Goal: Task Accomplishment & Management: Use online tool/utility

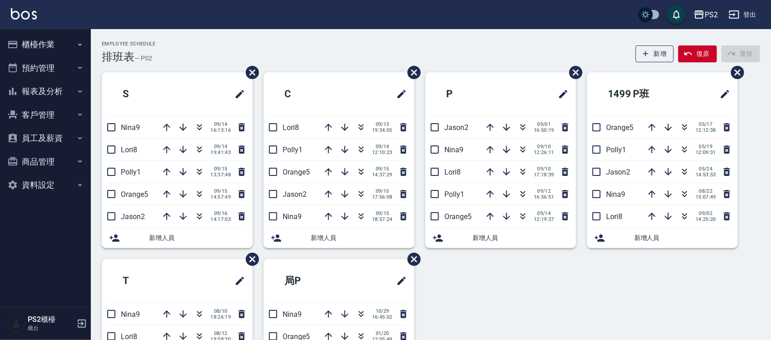
click at [177, 33] on div "Employee Schedule 排班表 — PS2 新增 復原 重做 S Nina9 [DATE] 16:13:16 Lori8 [DATE] 19:41…" at bounding box center [431, 239] width 680 height 420
click at [201, 173] on icon "button" at bounding box center [199, 171] width 11 height 11
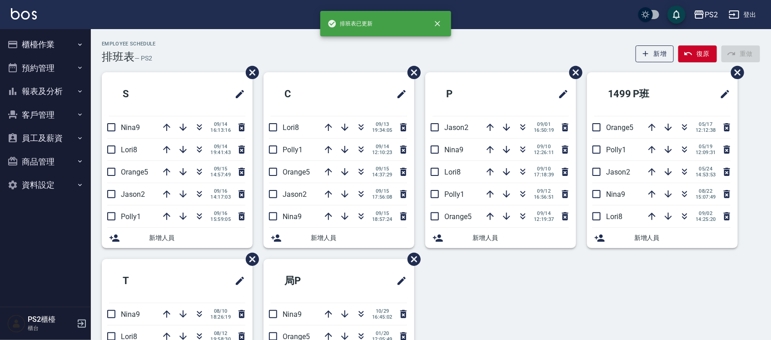
click at [213, 53] on div "Employee Schedule 排班表 — PS2 新增 復原 重做" at bounding box center [431, 52] width 659 height 22
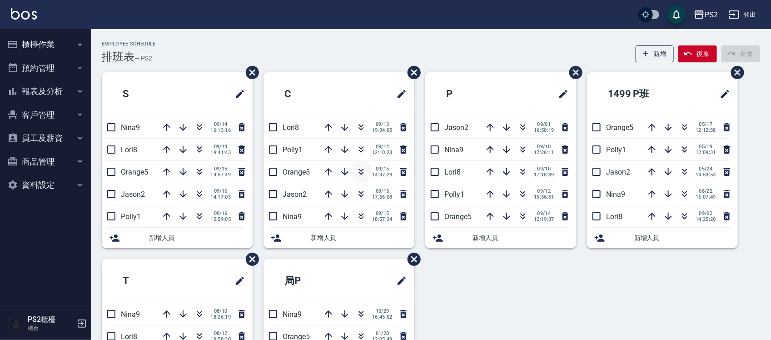
click at [357, 169] on icon "button" at bounding box center [361, 171] width 11 height 11
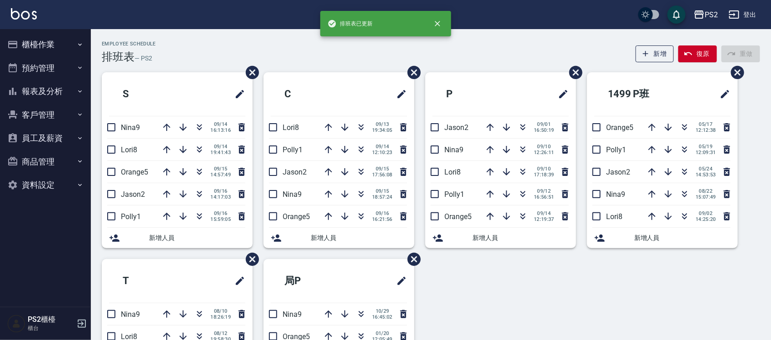
click at [334, 60] on div "Employee Schedule 排班表 — PS2 新增 復原 重做" at bounding box center [431, 52] width 659 height 22
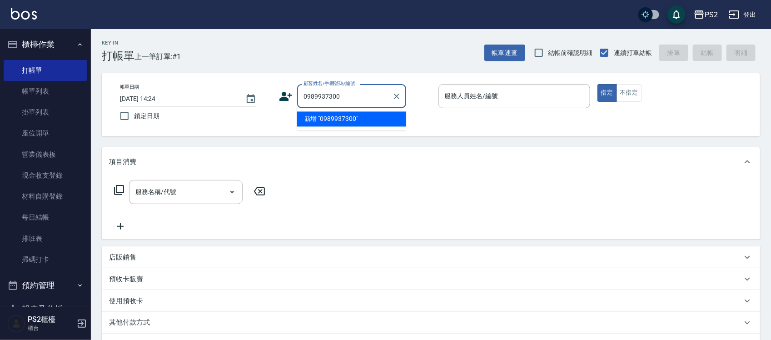
type input "0989937300"
click at [286, 95] on icon at bounding box center [286, 96] width 13 height 9
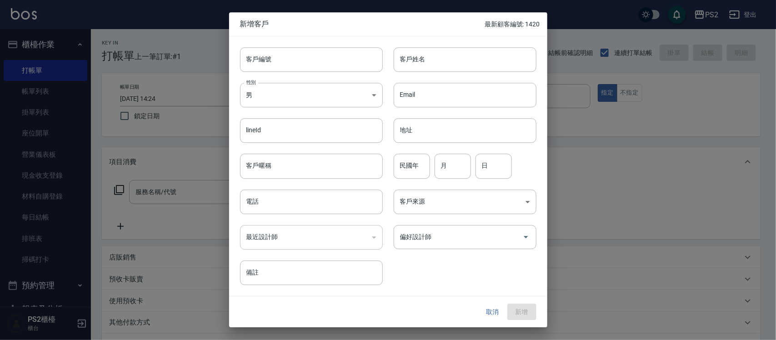
click at [496, 311] on button "取消" at bounding box center [492, 312] width 29 height 17
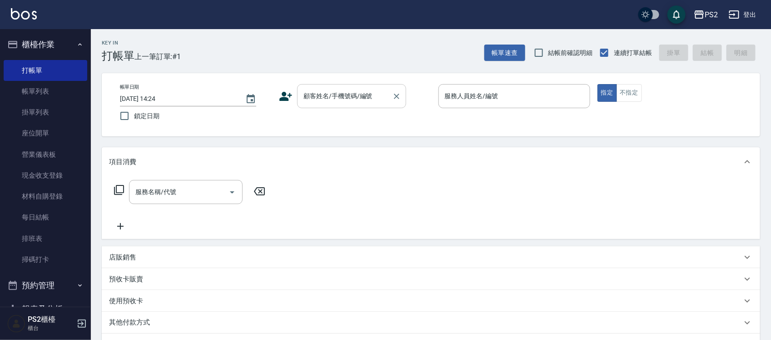
click at [351, 100] on input "顧客姓名/手機號碼/編號" at bounding box center [344, 96] width 87 height 16
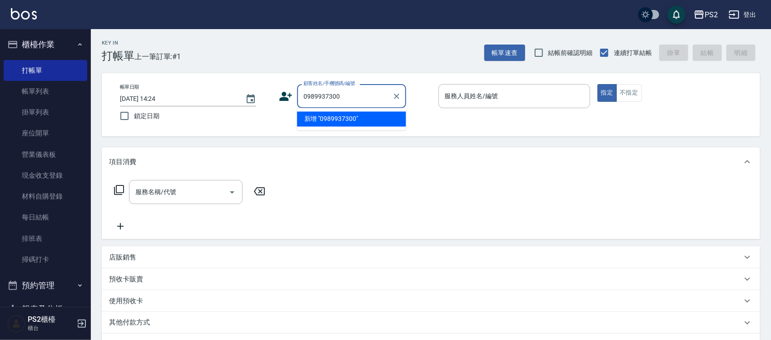
type input "0989937300"
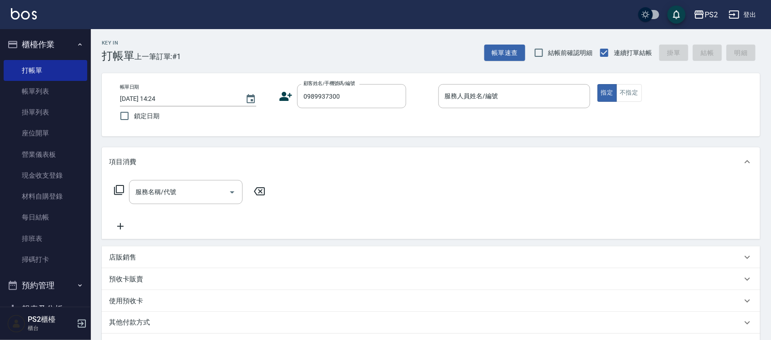
click at [285, 96] on icon at bounding box center [286, 97] width 14 height 14
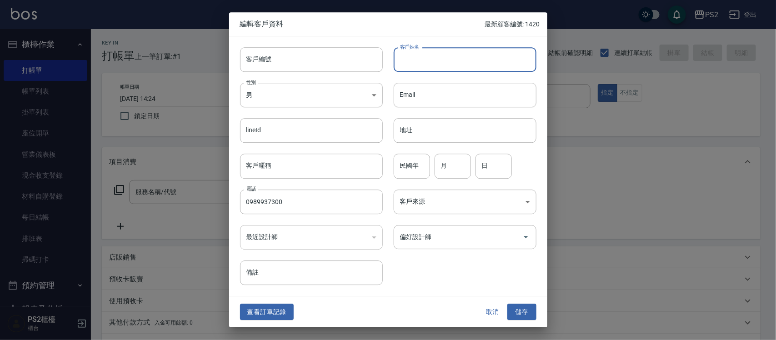
click at [416, 62] on input "客戶姓名" at bounding box center [465, 59] width 143 height 25
type input "曹威龍"
click at [507, 304] on button "儲存" at bounding box center [521, 312] width 29 height 17
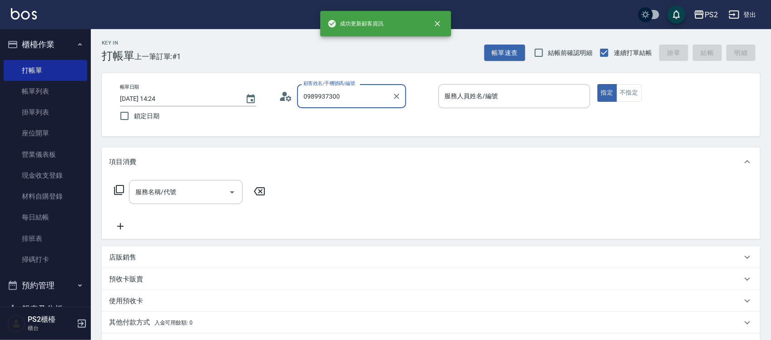
click at [345, 99] on input "0989937300" at bounding box center [344, 96] width 87 height 16
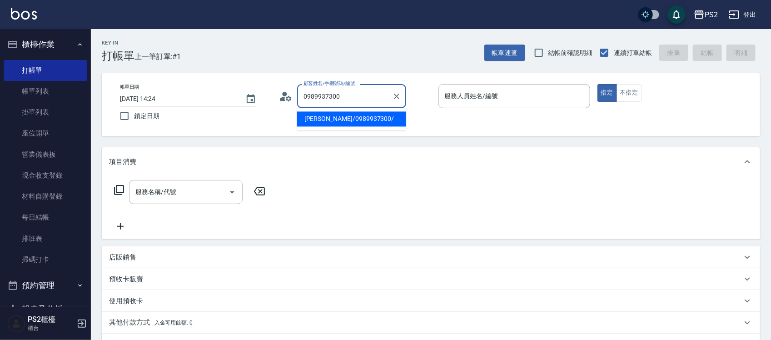
type input "曹威龍/0989937300/"
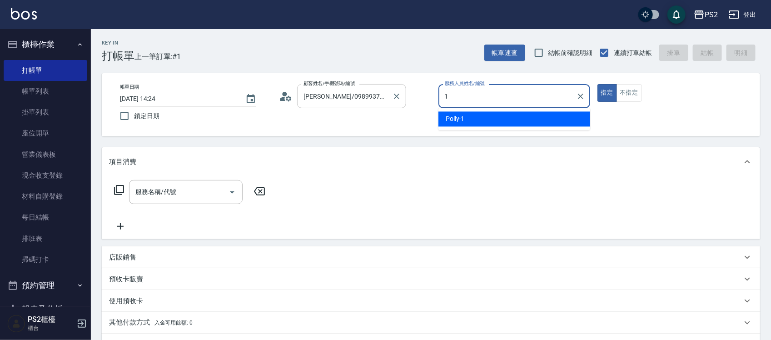
type input "Polly-1"
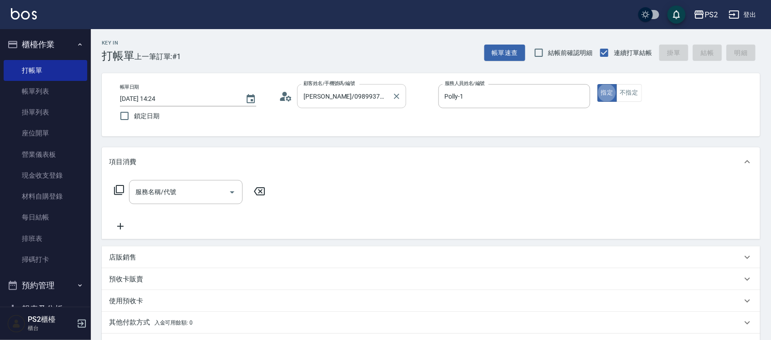
type button "true"
click at [119, 186] on icon at bounding box center [119, 190] width 11 height 11
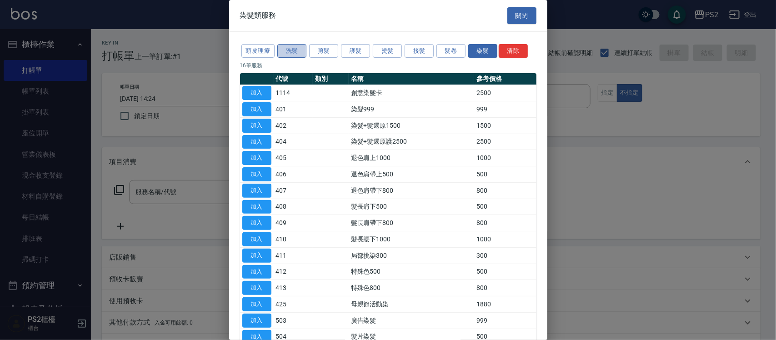
click at [294, 46] on button "洗髮" at bounding box center [291, 51] width 29 height 14
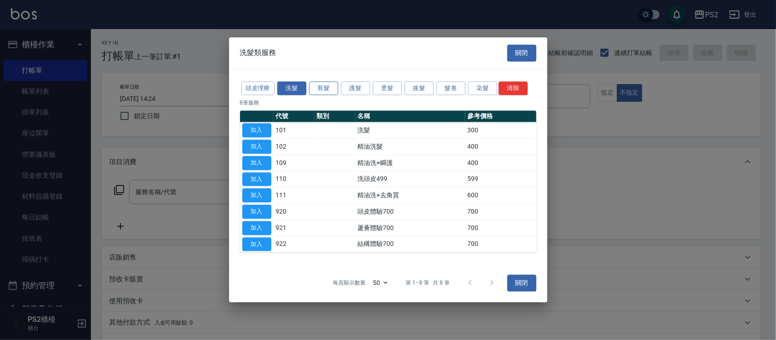
click at [325, 85] on button "剪髮" at bounding box center [323, 88] width 29 height 14
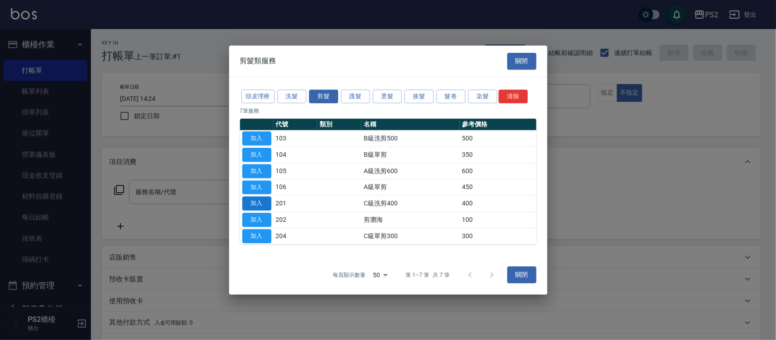
click at [263, 205] on button "加入" at bounding box center [256, 203] width 29 height 14
type input "C級洗剪400(201)"
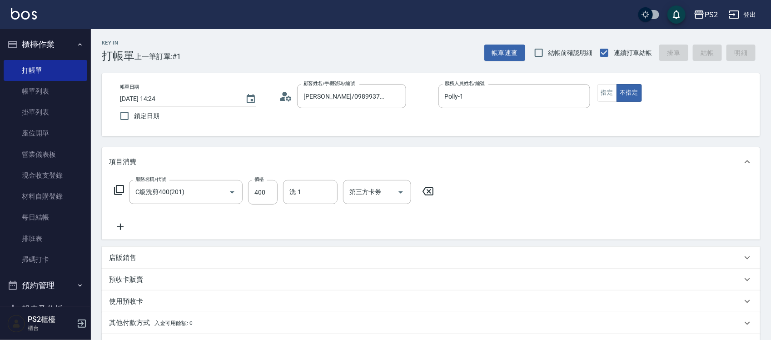
type input "2025/09/16 15:34"
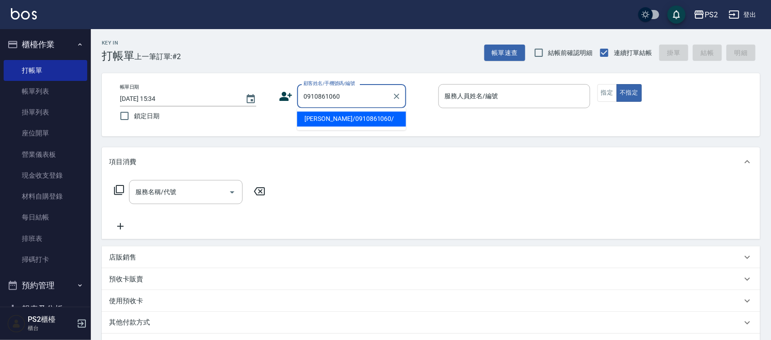
type input "方依婷/0910861060/"
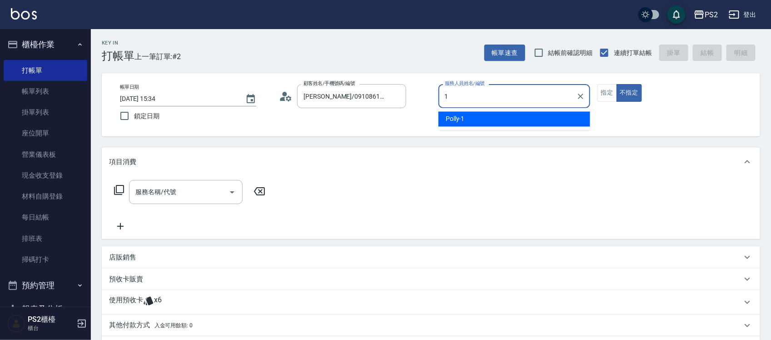
type input "Polly-1"
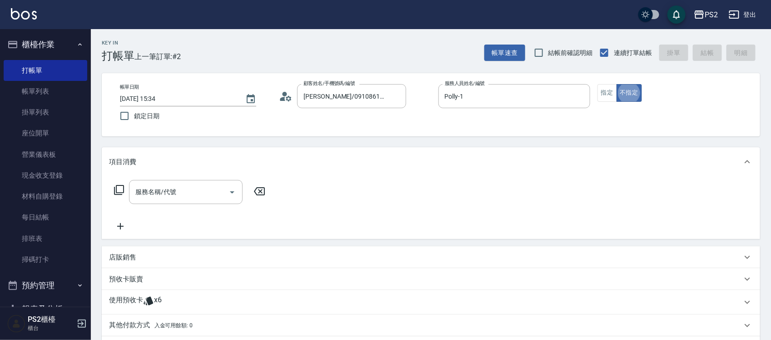
type button "false"
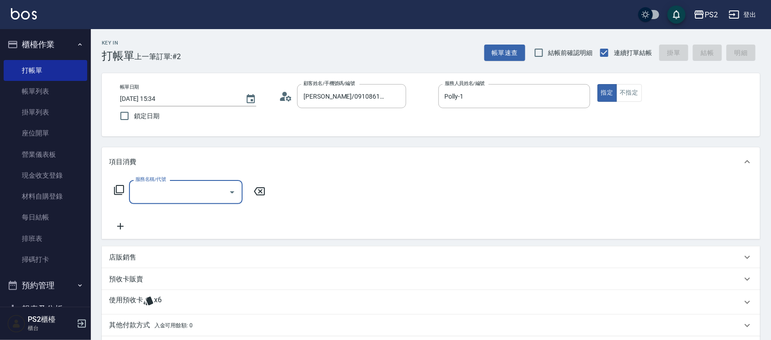
click at [120, 189] on icon at bounding box center [119, 190] width 11 height 11
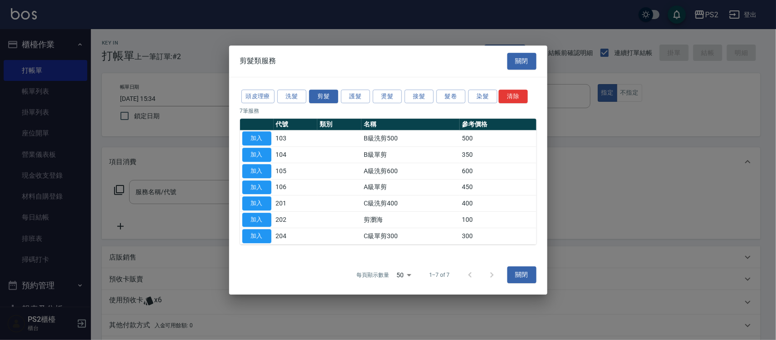
click at [120, 189] on div at bounding box center [388, 170] width 776 height 340
click at [359, 98] on button "護髮" at bounding box center [355, 97] width 29 height 14
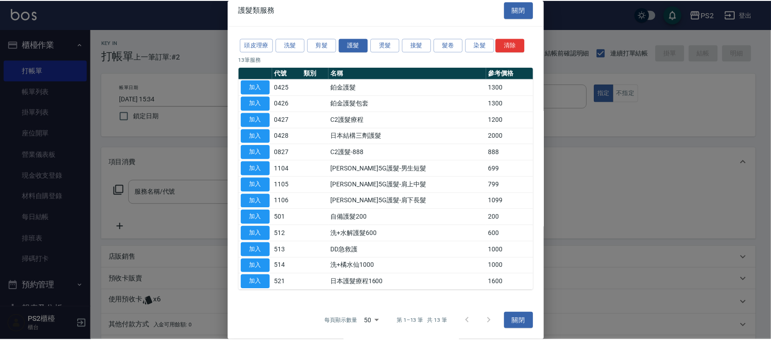
scroll to position [7, 0]
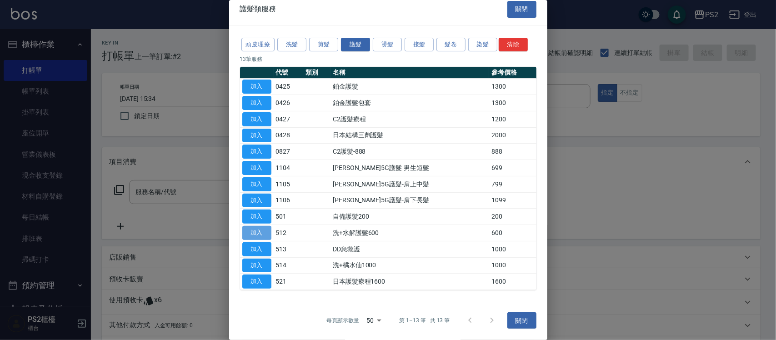
click at [263, 233] on button "加入" at bounding box center [256, 233] width 29 height 14
type input "洗+水解護髮600(512)"
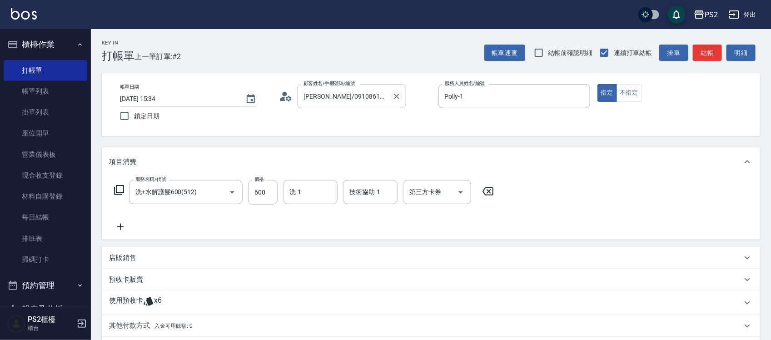
click at [396, 96] on icon "Clear" at bounding box center [396, 96] width 5 height 5
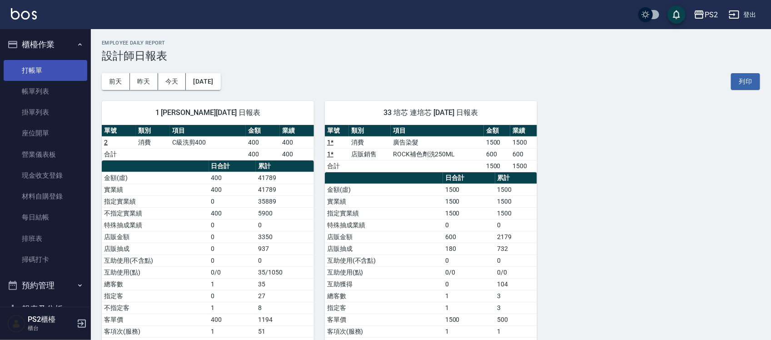
click at [48, 65] on link "打帳單" at bounding box center [46, 70] width 84 height 21
